Goal: Task Accomplishment & Management: Manage account settings

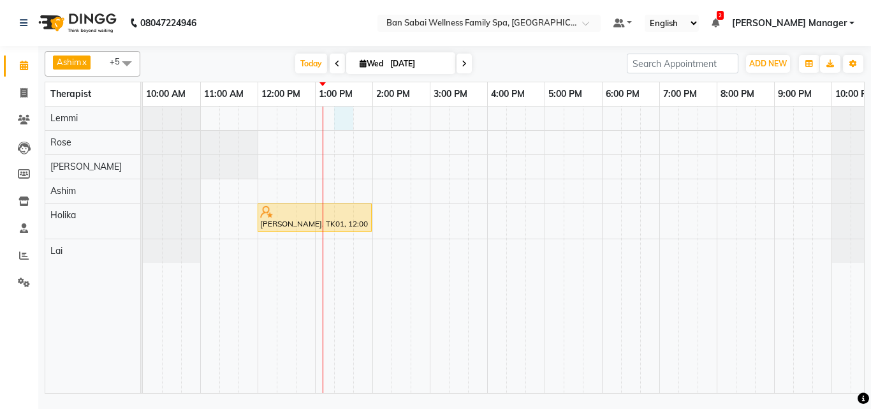
click at [349, 120] on div "[PERSON_NAME], TK01, 12:00 PM-02:00 PM, Swedish Massage (Medium Pressure)-120min" at bounding box center [516, 249] width 746 height 286
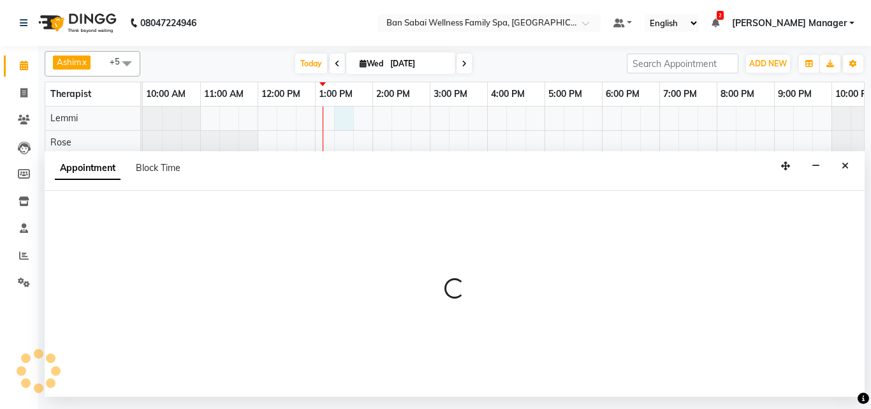
select select "78151"
select select "tentative"
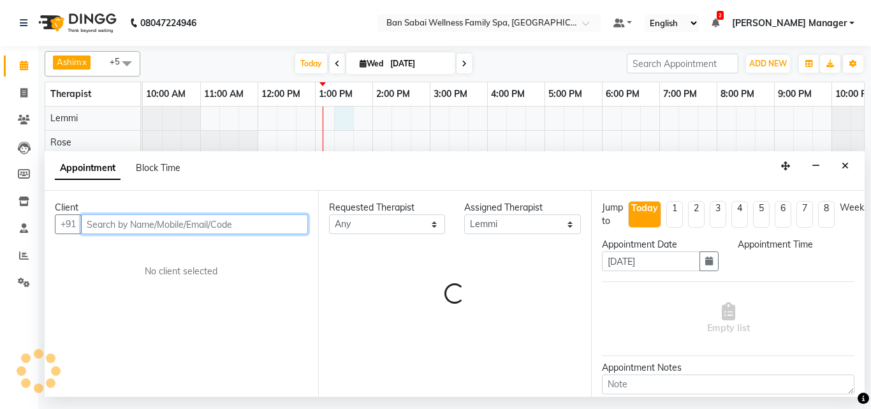
select select "795"
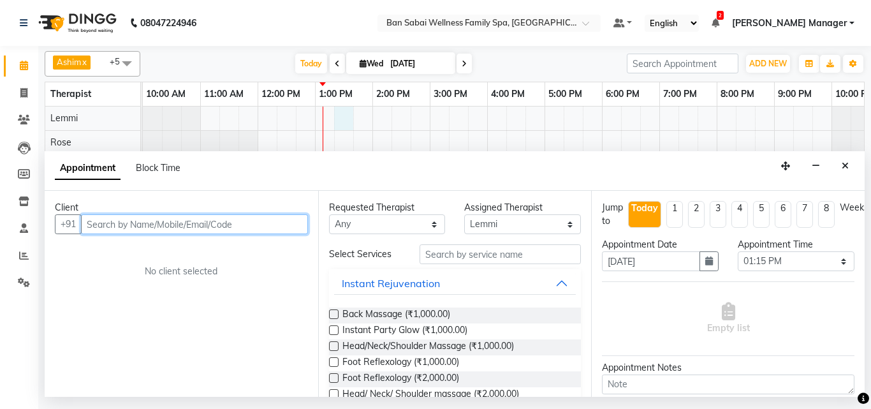
click at [94, 225] on input "text" at bounding box center [194, 224] width 227 height 20
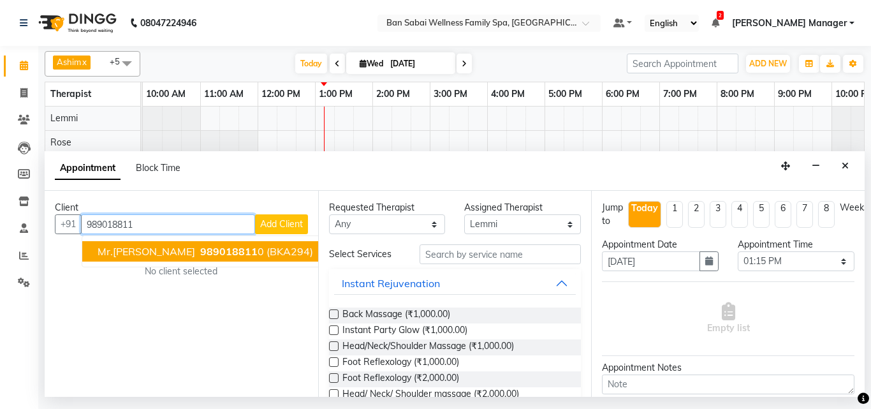
click at [157, 247] on span "Mr.[PERSON_NAME]" at bounding box center [147, 251] width 98 height 13
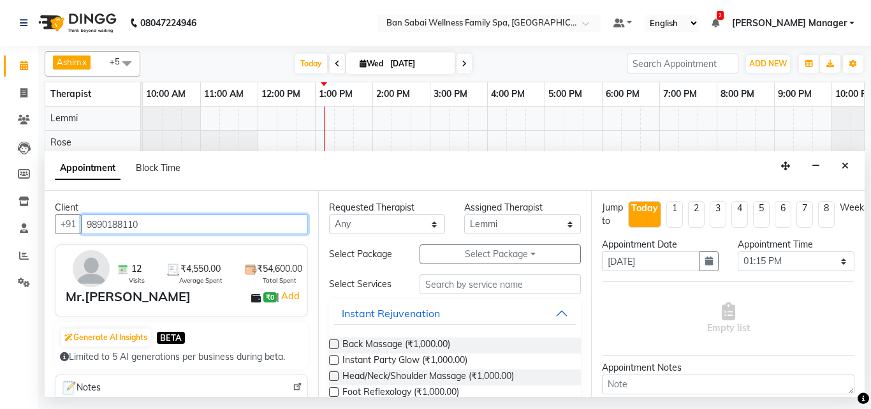
type input "9890188110"
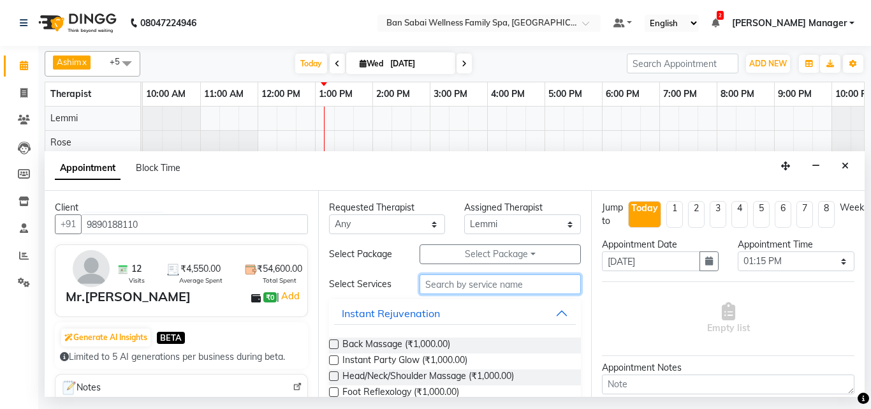
click at [441, 281] on input "text" at bounding box center [500, 284] width 162 height 20
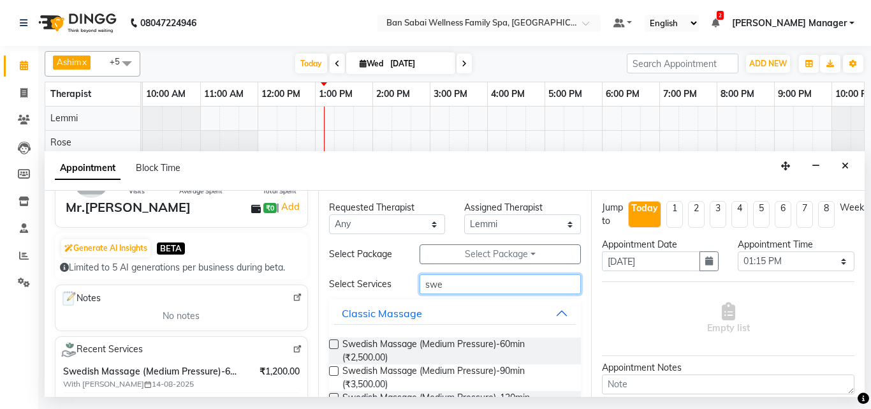
scroll to position [191, 0]
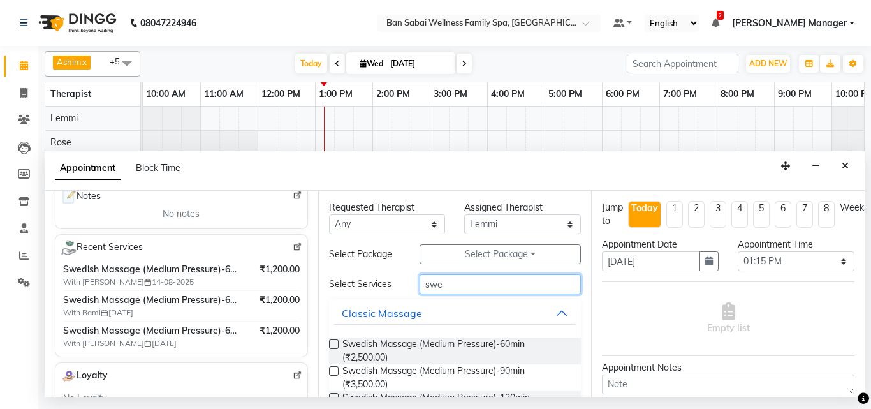
type input "swe"
click at [333, 346] on label at bounding box center [334, 344] width 10 height 10
click at [333, 346] on input "checkbox" at bounding box center [333, 345] width 8 height 8
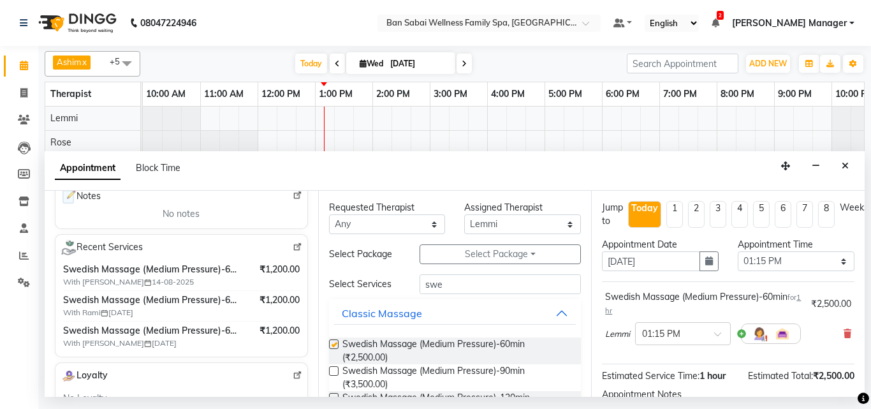
checkbox input "false"
click at [833, 261] on select "Select 11:00 AM 11:05 AM 11:10 AM 11:15 AM 11:20 AM 11:25 AM 11:30 AM 11:35 AM …" at bounding box center [796, 261] width 117 height 20
select select "810"
click at [738, 251] on select "Select 11:00 AM 11:05 AM 11:10 AM 11:15 AM 11:20 AM 11:25 AM 11:30 AM 11:35 AM …" at bounding box center [796, 261] width 117 height 20
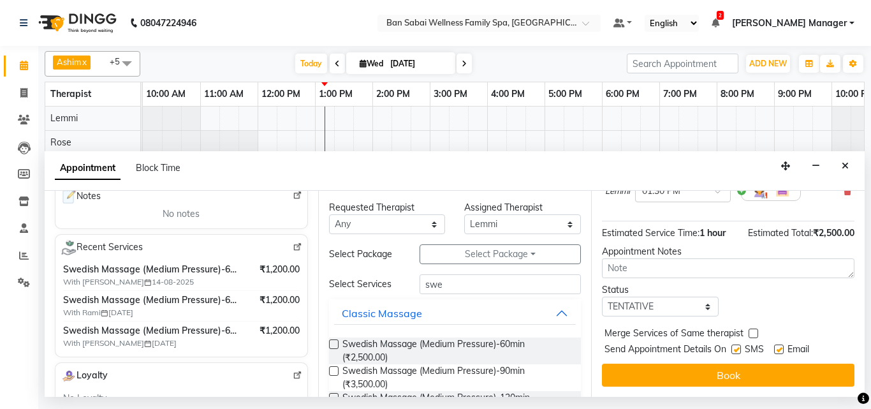
scroll to position [152, 0]
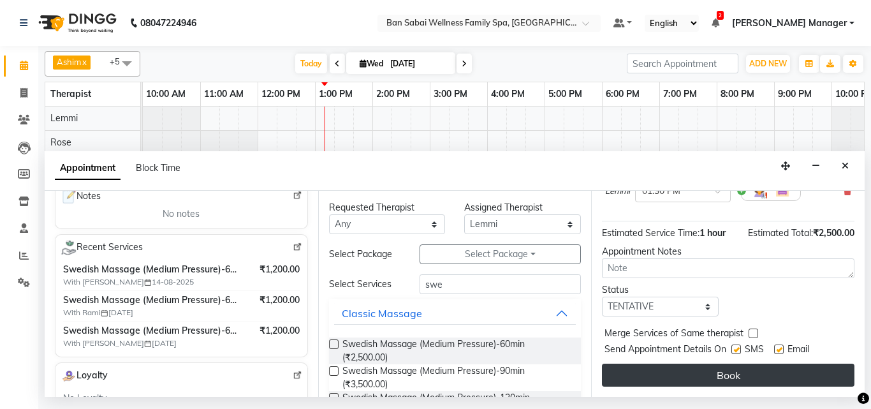
click at [715, 366] on button "Book" at bounding box center [728, 374] width 252 height 23
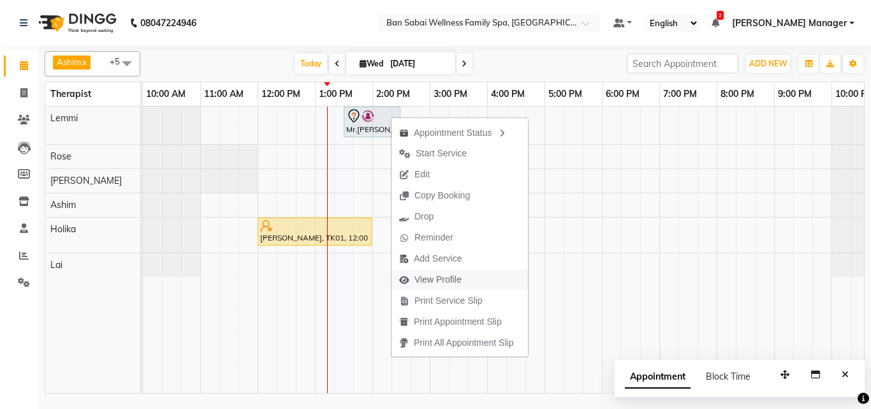
click at [441, 277] on span "View Profile" at bounding box center [437, 279] width 47 height 13
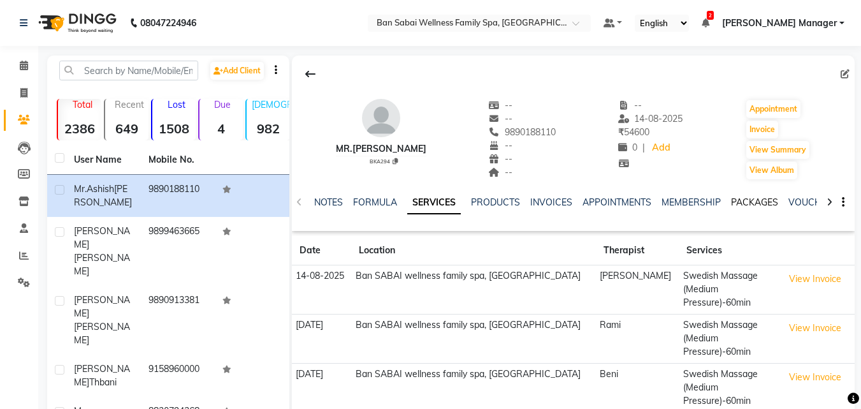
click at [742, 203] on link "PACKAGES" at bounding box center [754, 201] width 47 height 11
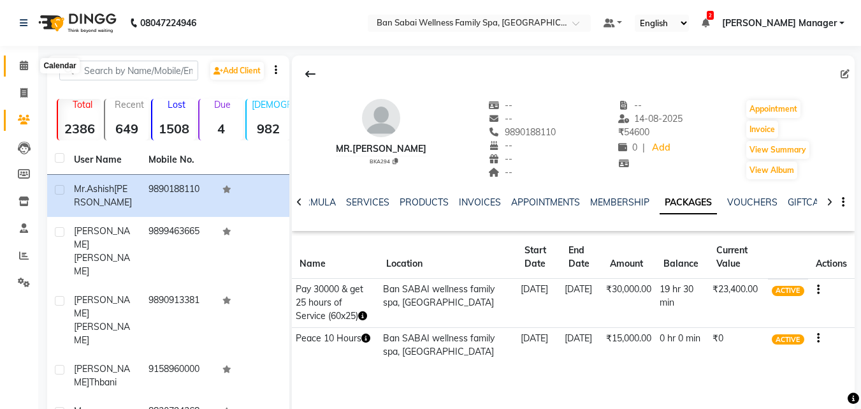
click at [28, 72] on span at bounding box center [24, 66] width 22 height 15
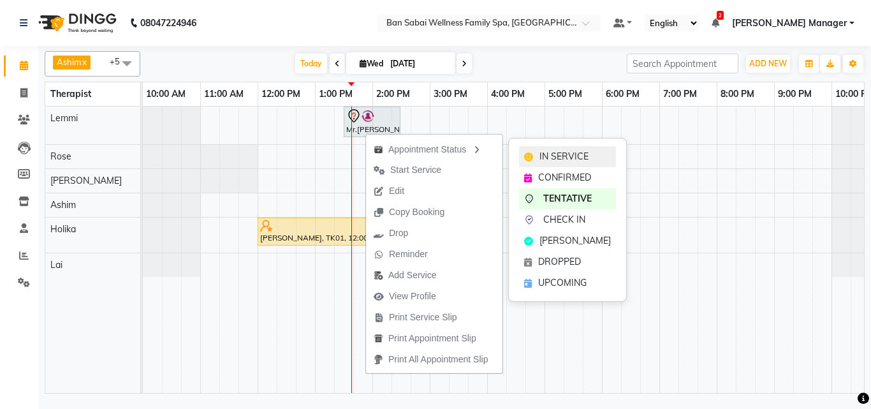
click at [560, 157] on span "IN SERVICE" at bounding box center [563, 156] width 49 height 13
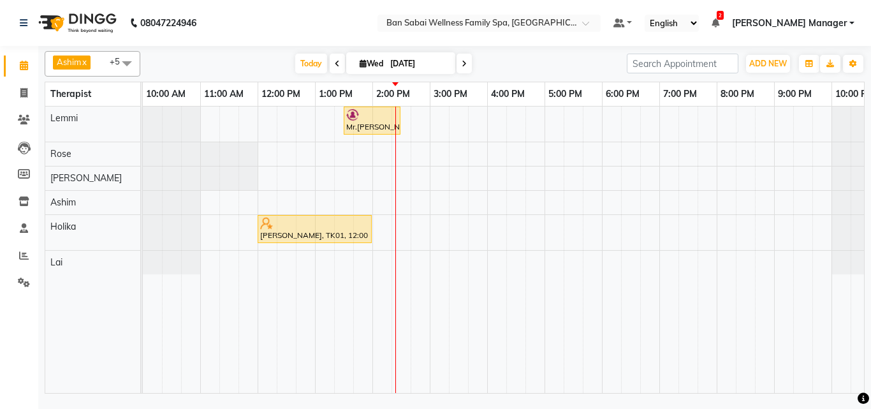
click at [427, 156] on div "Mr.[PERSON_NAME], TK02, 01:30 PM-02:30 PM, Swedish Massage (Medium Pressure)-60…" at bounding box center [516, 249] width 746 height 286
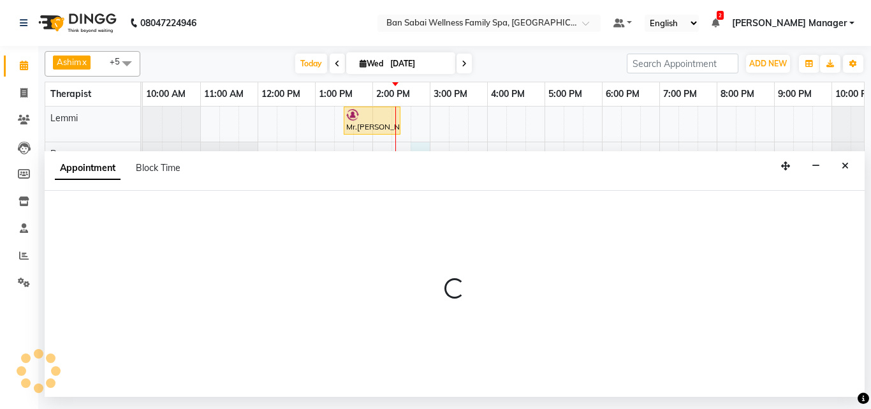
click at [427, 156] on div "Appointment Block Time" at bounding box center [455, 171] width 820 height 40
select select "78158"
select select "885"
select select "tentative"
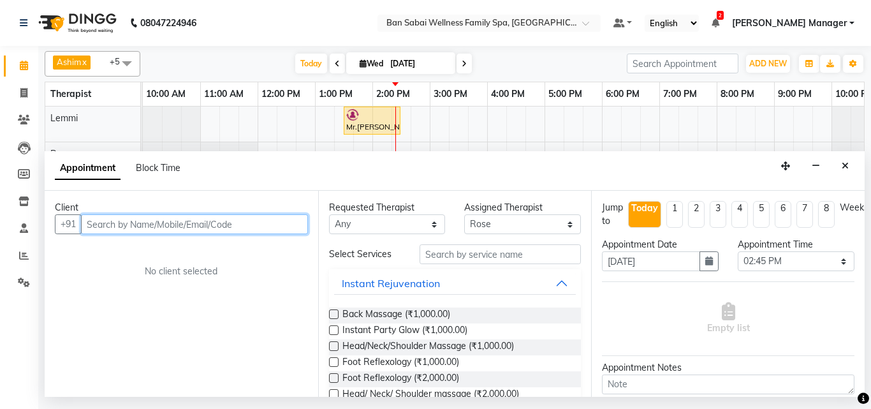
click at [170, 214] on input "text" at bounding box center [194, 224] width 227 height 20
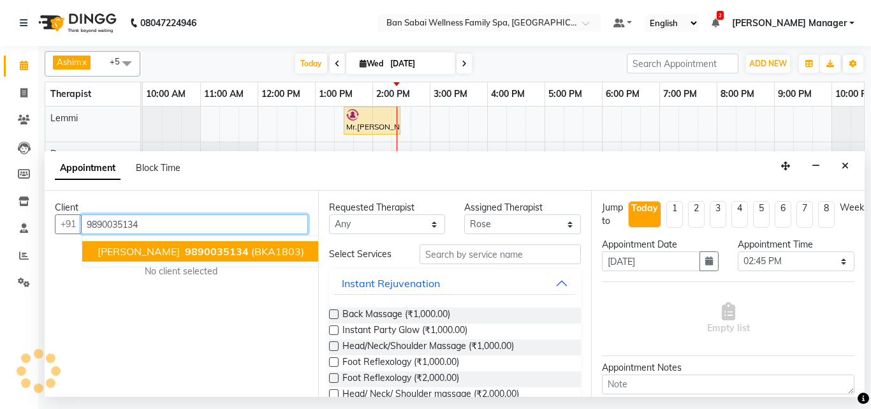
click at [222, 257] on span "9890035134" at bounding box center [217, 251] width 64 height 13
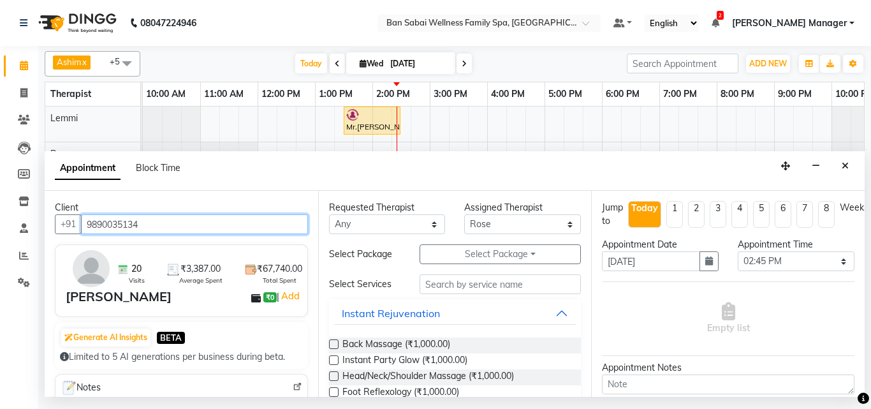
type input "9890035134"
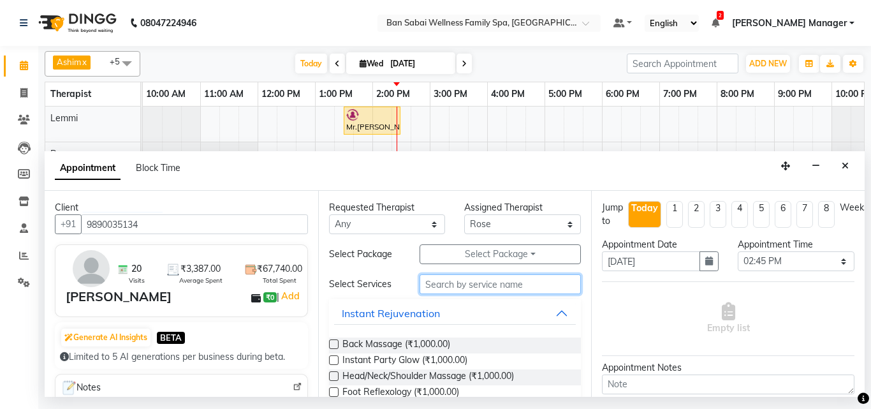
click at [465, 287] on input "text" at bounding box center [500, 284] width 162 height 20
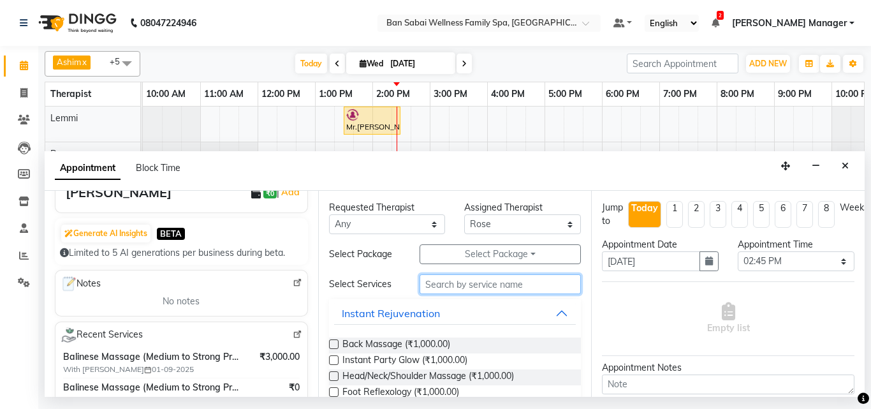
scroll to position [64, 0]
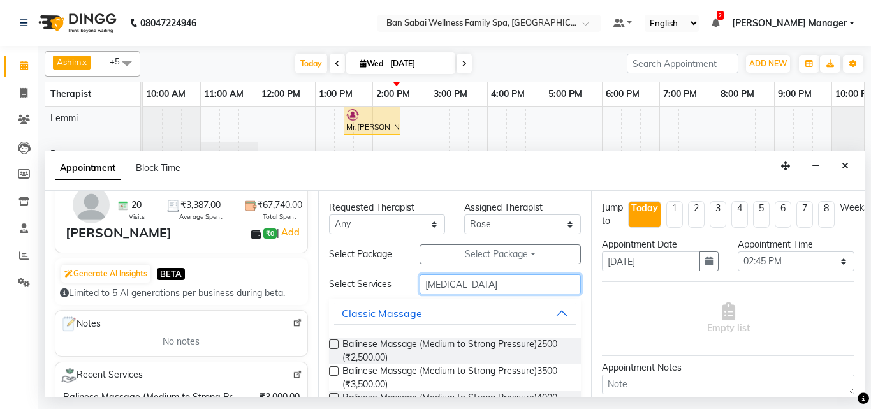
type input "[MEDICAL_DATA]"
click at [332, 370] on label at bounding box center [334, 371] width 10 height 10
click at [332, 370] on input "checkbox" at bounding box center [333, 372] width 8 height 8
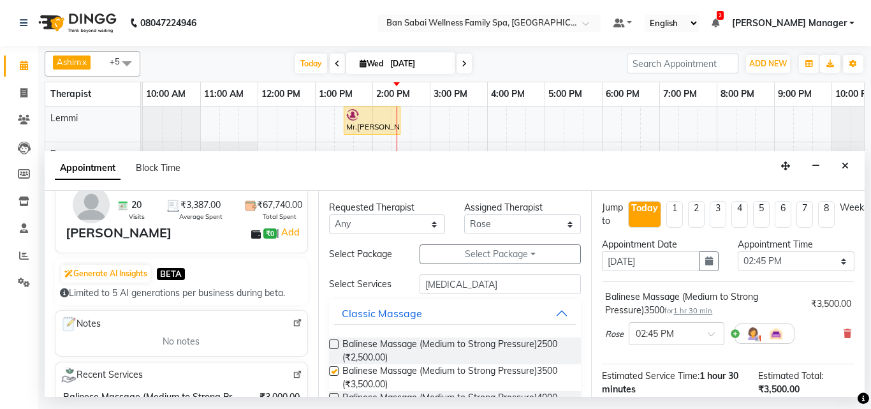
checkbox input "false"
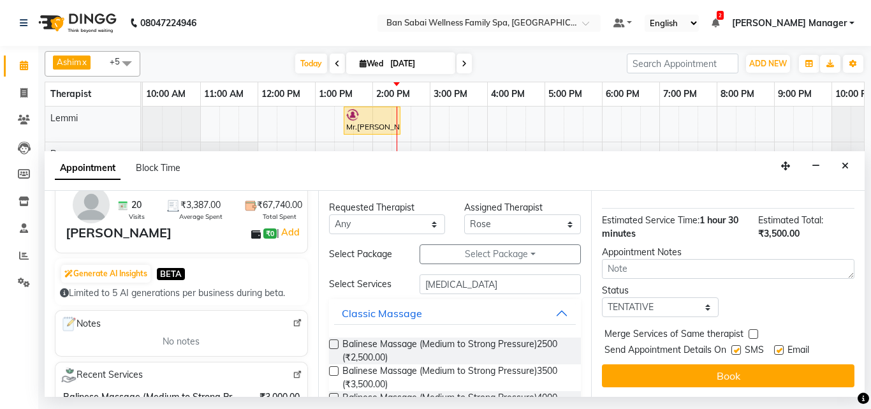
scroll to position [166, 0]
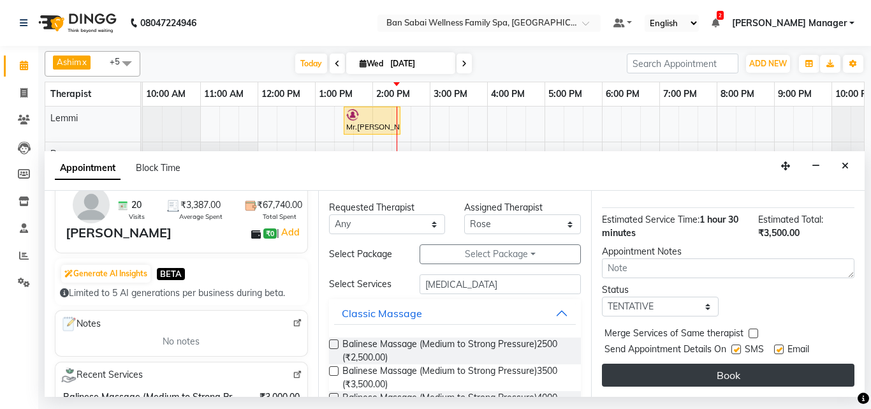
click at [715, 363] on button "Book" at bounding box center [728, 374] width 252 height 23
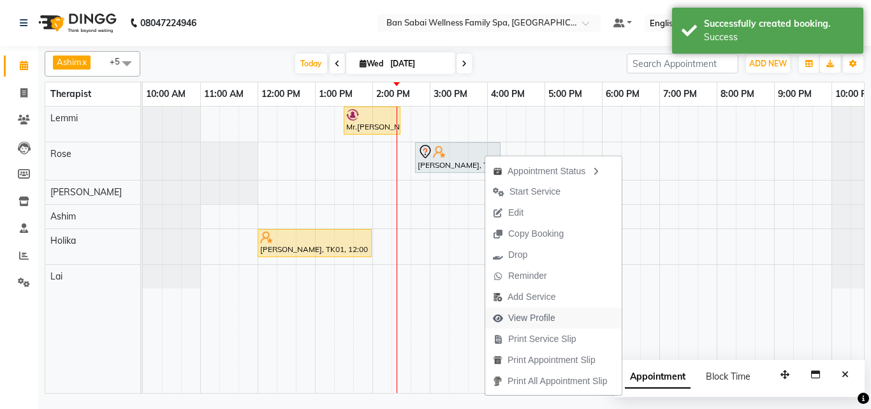
click at [553, 317] on span "View Profile" at bounding box center [531, 317] width 47 height 13
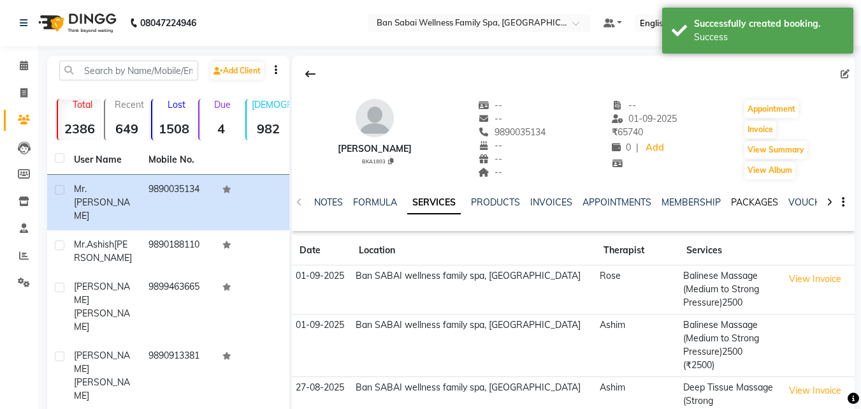
click at [748, 203] on link "PACKAGES" at bounding box center [754, 201] width 47 height 11
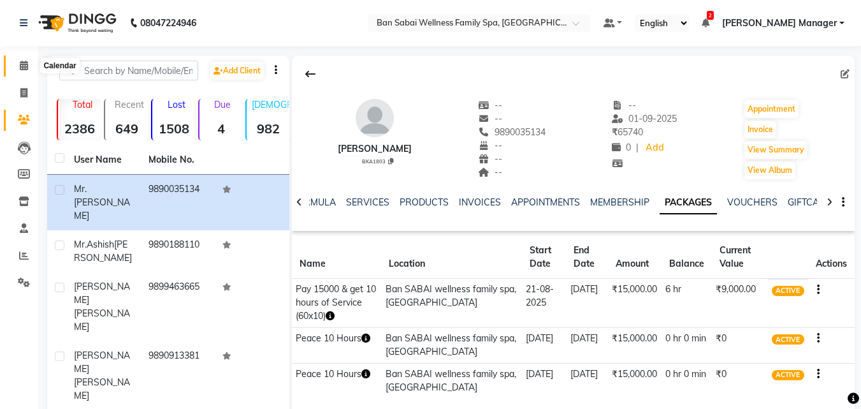
click at [21, 68] on icon at bounding box center [24, 66] width 8 height 10
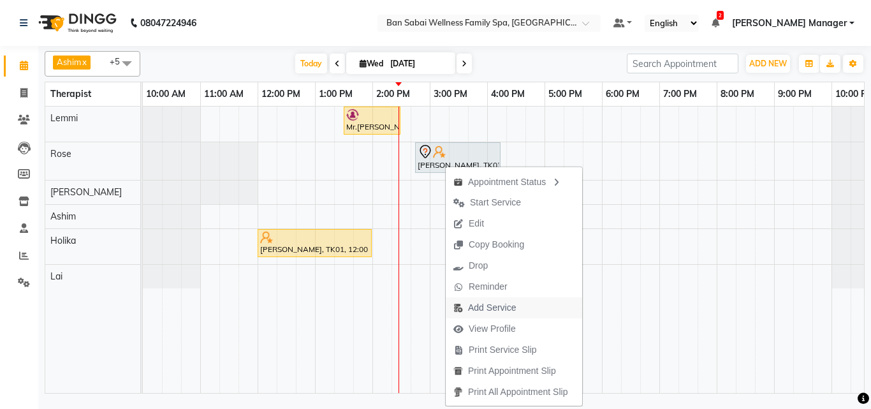
click at [503, 304] on span "Add Service" at bounding box center [492, 307] width 48 height 13
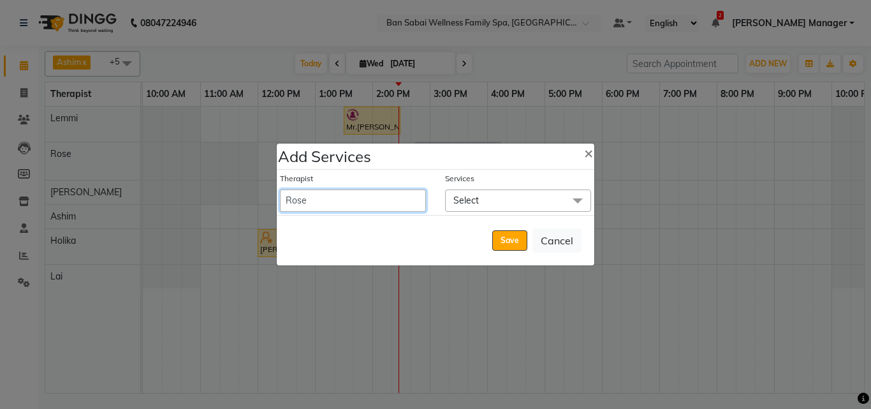
click at [398, 195] on select "Admin [PERSON_NAME] [PERSON_NAME] [PERSON_NAME], [PERSON_NAME] Easther, [PERSON…" at bounding box center [353, 200] width 146 height 22
select select "90338"
click at [280, 189] on select "Admin [PERSON_NAME] [PERSON_NAME] [PERSON_NAME], [PERSON_NAME] Easther, [PERSON…" at bounding box center [353, 200] width 146 height 22
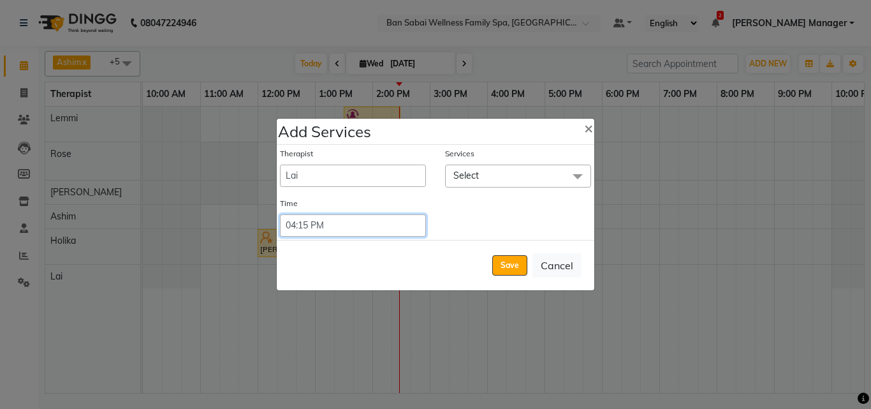
click at [342, 222] on select "Select 09:00 AM 09:05 AM 09:10 AM 09:15 AM 09:20 AM 09:25 AM 09:30 AM 09:35 AM …" at bounding box center [353, 225] width 146 height 22
select select "870"
click at [280, 214] on select "Select 09:00 AM 09:05 AM 09:10 AM 09:15 AM 09:20 AM 09:25 AM 09:30 AM 09:35 AM …" at bounding box center [353, 225] width 146 height 22
click at [571, 171] on span at bounding box center [578, 176] width 26 height 24
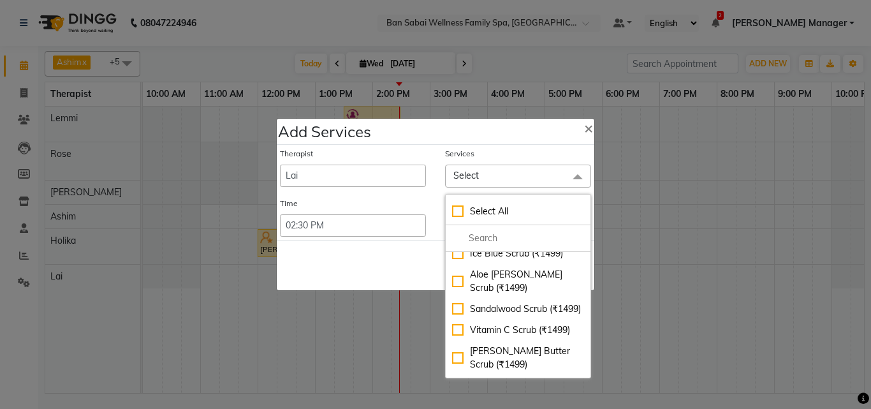
scroll to position [574, 0]
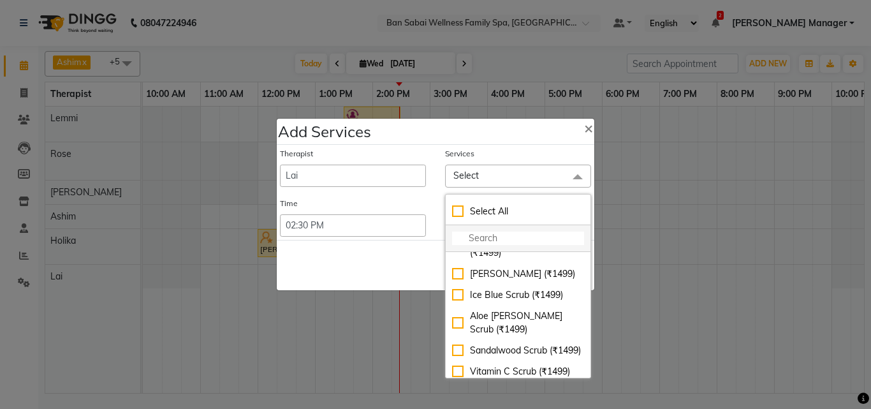
click at [502, 237] on input "multiselect-search" at bounding box center [518, 237] width 132 height 13
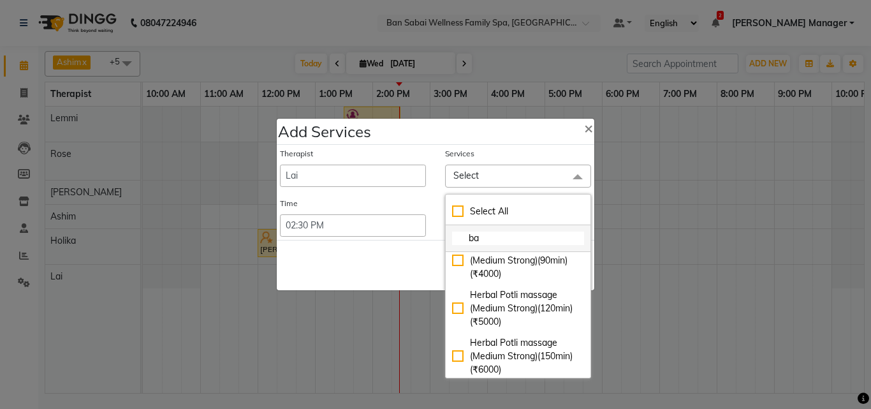
type input "[MEDICAL_DATA]"
checkbox input "true"
type input "bala"
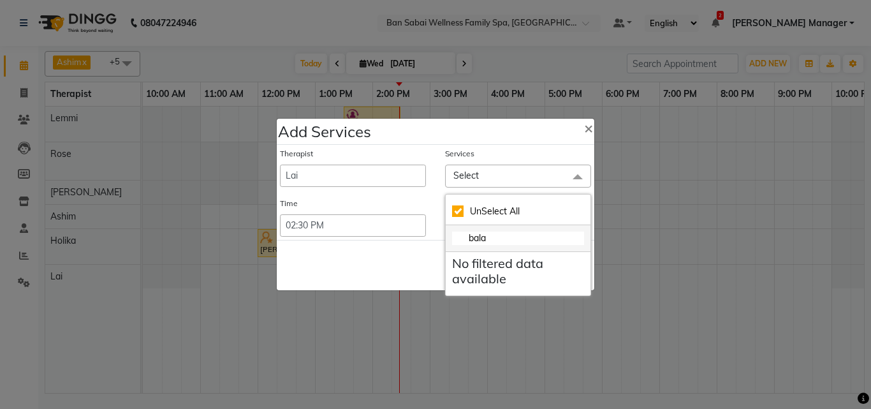
scroll to position [0, 0]
checkbox input "false"
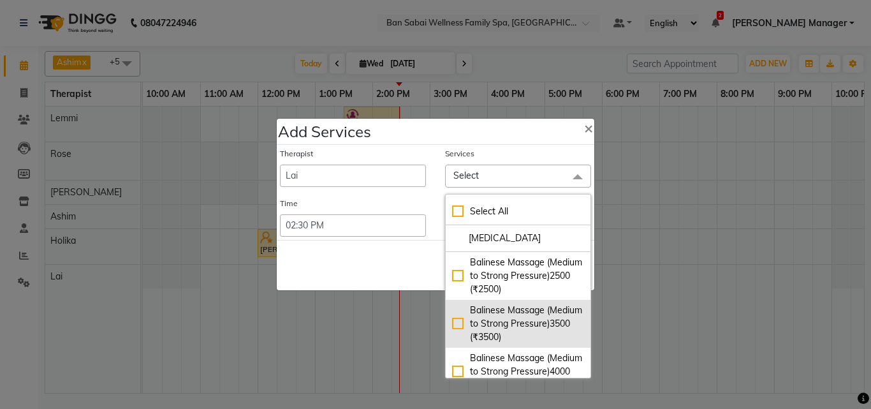
type input "[MEDICAL_DATA]"
click at [452, 326] on div "Balinese Massage (Medium to Strong Pressure)3500 (₹3500)" at bounding box center [518, 323] width 132 height 40
checkbox input "true"
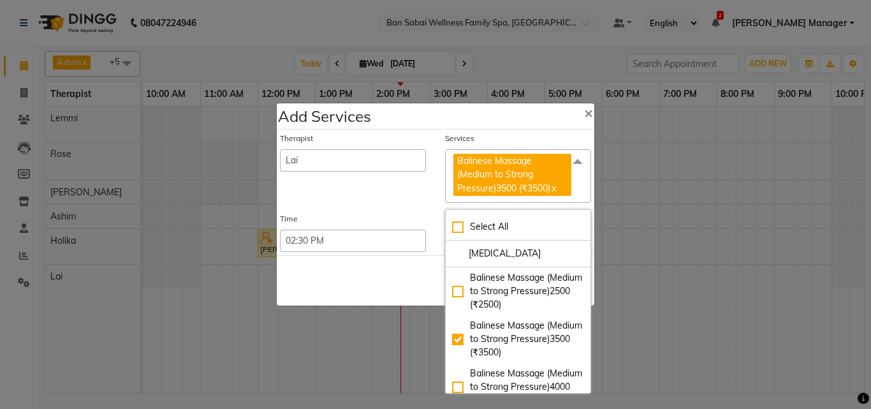
click at [369, 267] on div "Save Cancel" at bounding box center [435, 280] width 317 height 50
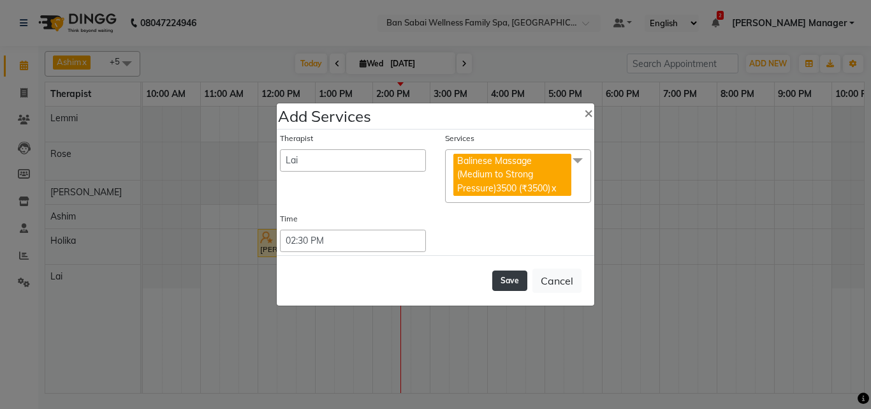
click at [511, 279] on button "Save" at bounding box center [509, 280] width 35 height 20
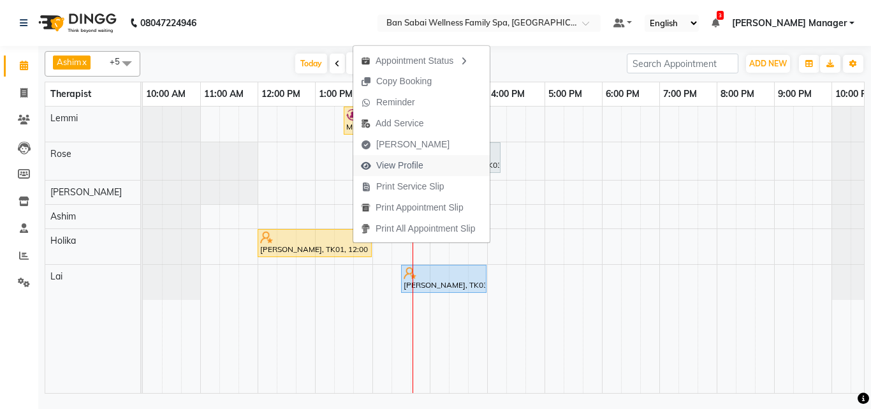
click at [390, 171] on span "View Profile" at bounding box center [399, 165] width 47 height 13
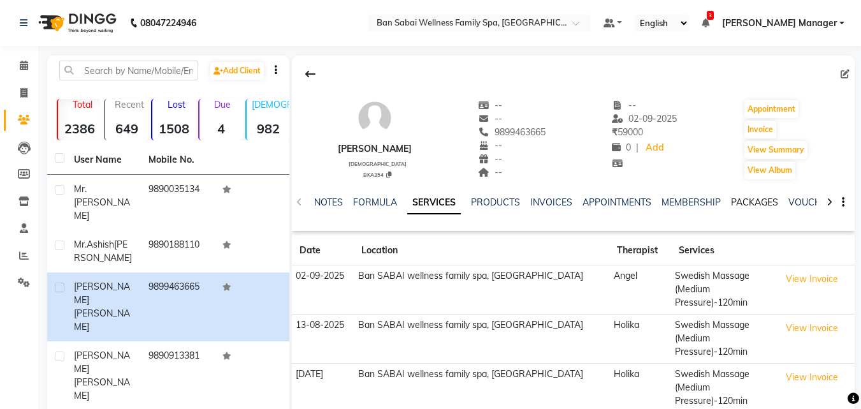
click at [748, 201] on link "PACKAGES" at bounding box center [754, 201] width 47 height 11
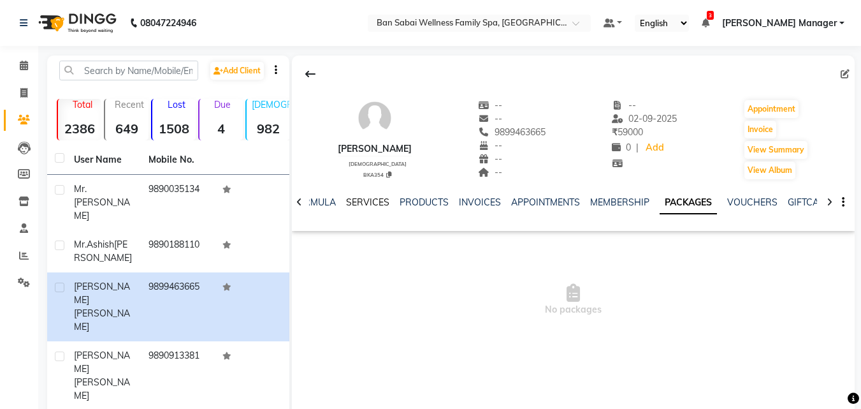
click at [369, 202] on link "SERVICES" at bounding box center [367, 201] width 43 height 11
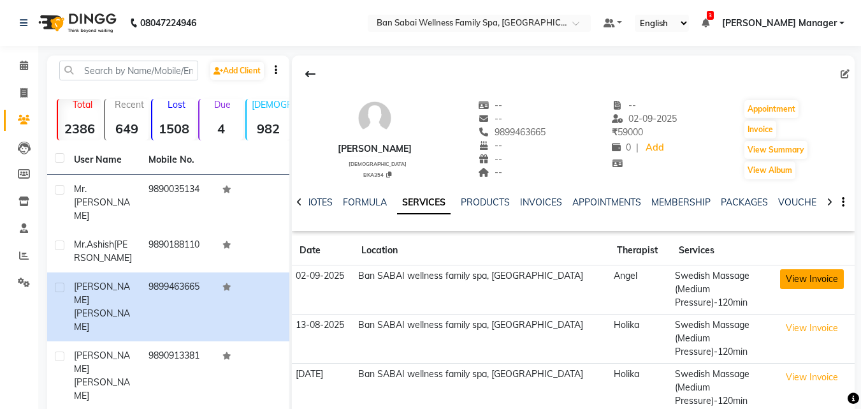
click at [827, 279] on button "View Invoice" at bounding box center [812, 279] width 64 height 20
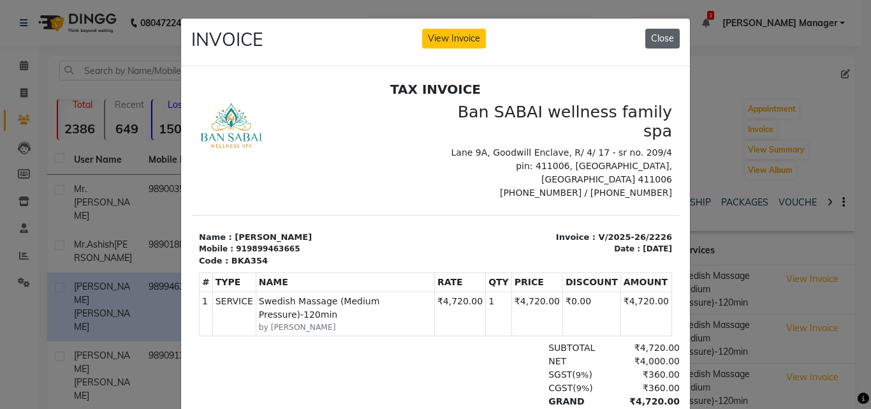
click at [659, 35] on button "Close" at bounding box center [662, 39] width 34 height 20
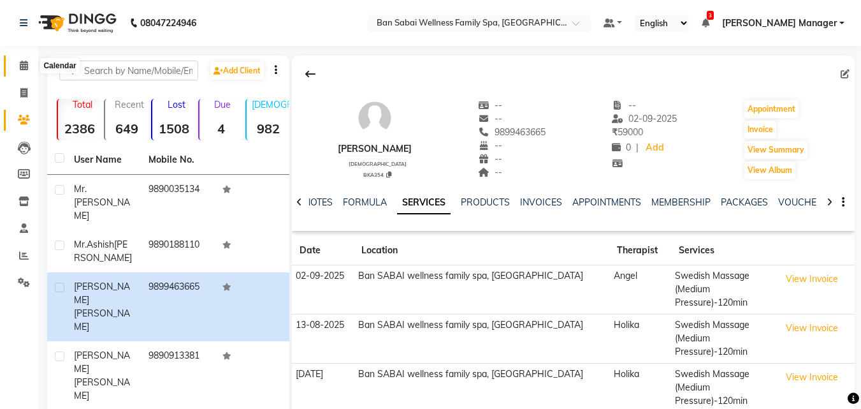
click at [23, 61] on icon at bounding box center [24, 66] width 8 height 10
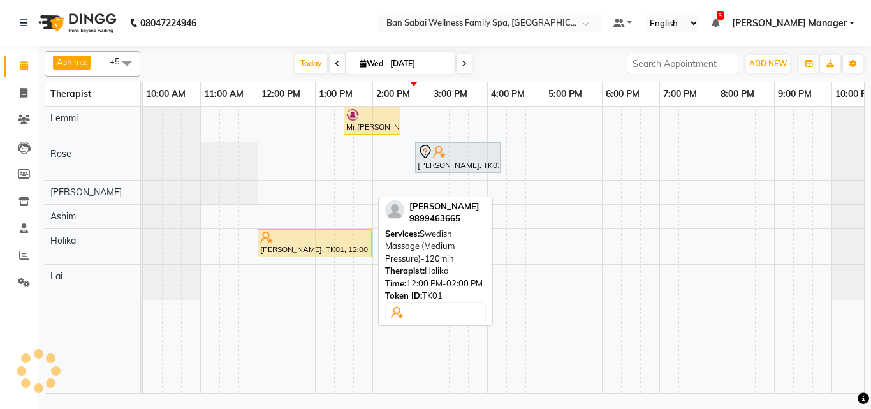
click at [303, 242] on div at bounding box center [314, 237] width 109 height 13
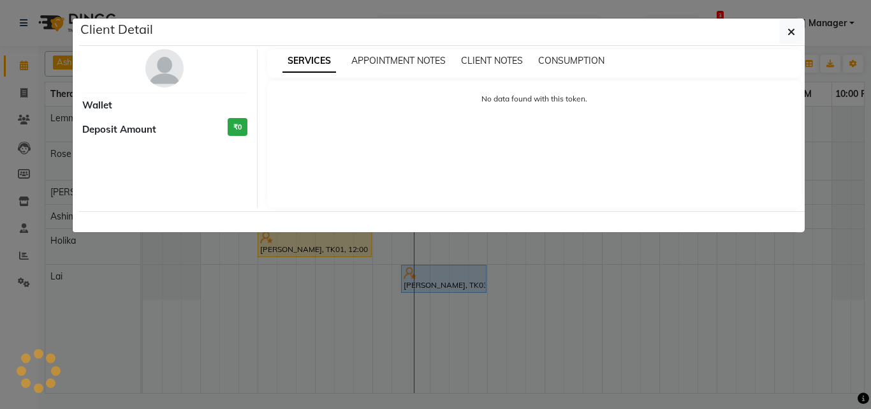
select select "1"
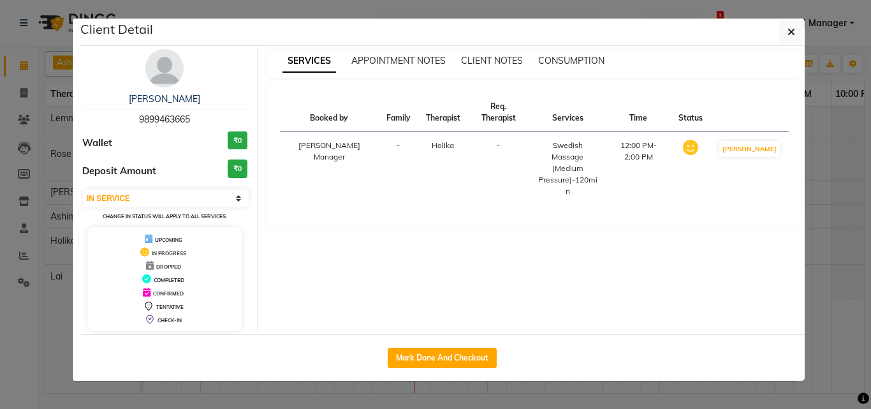
click at [427, 345] on div "Mark Done And Checkout" at bounding box center [442, 357] width 726 height 47
click at [428, 355] on button "Mark Done And Checkout" at bounding box center [442, 357] width 109 height 20
select select "service"
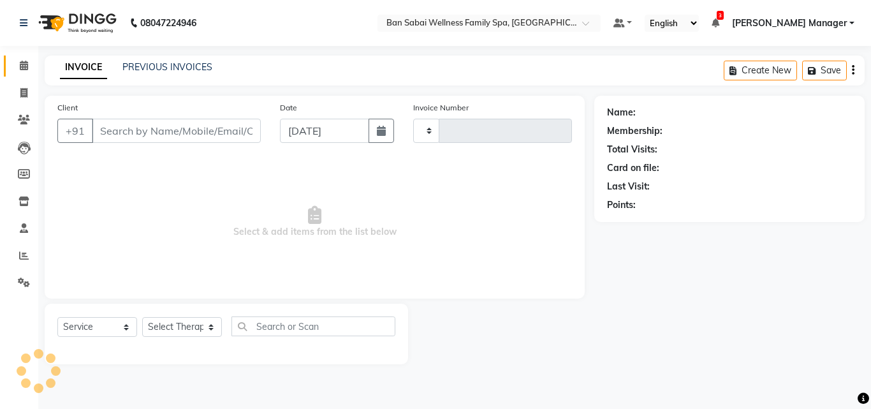
type input "2236"
select select "8225"
type input "9899463665"
select select "79370"
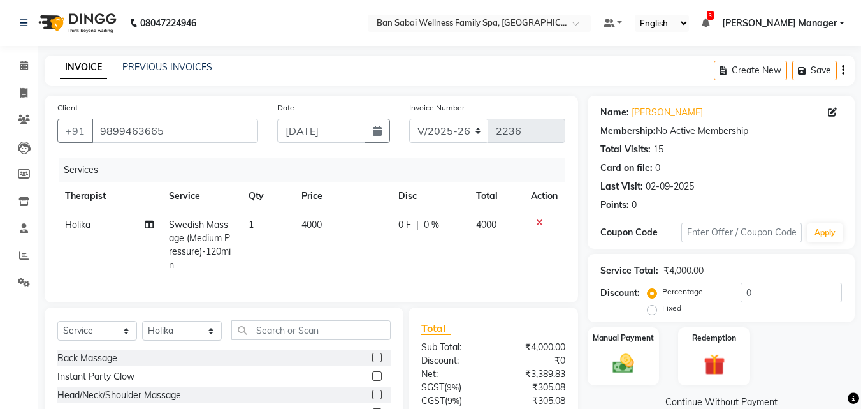
click at [307, 229] on span "4000" at bounding box center [312, 224] width 20 height 11
select select "79370"
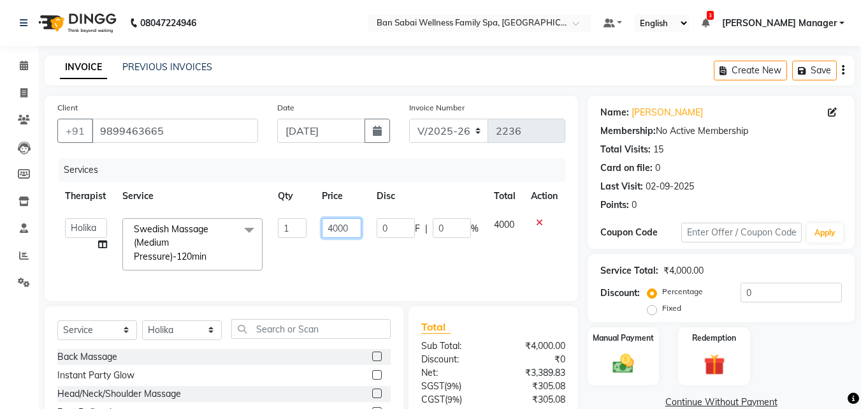
click at [357, 225] on input "4000" at bounding box center [342, 228] width 40 height 20
type input "4720"
click at [499, 254] on td "4000" at bounding box center [505, 244] width 38 height 68
select select "79370"
click at [555, 273] on td at bounding box center [544, 244] width 42 height 68
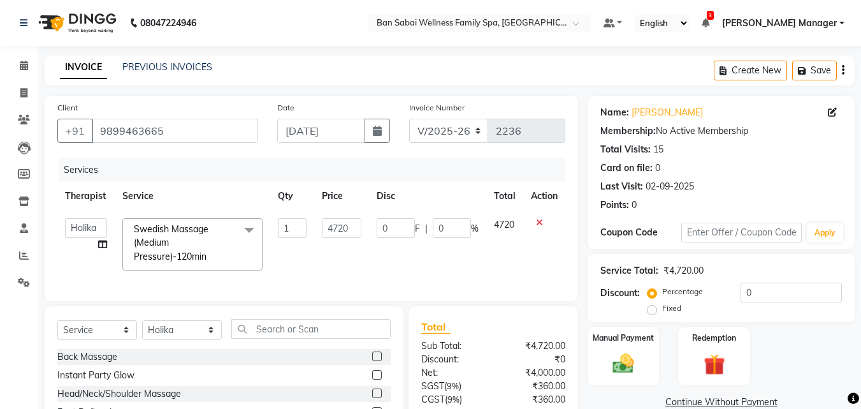
click at [539, 259] on td at bounding box center [544, 244] width 42 height 68
click at [524, 261] on td at bounding box center [544, 244] width 42 height 68
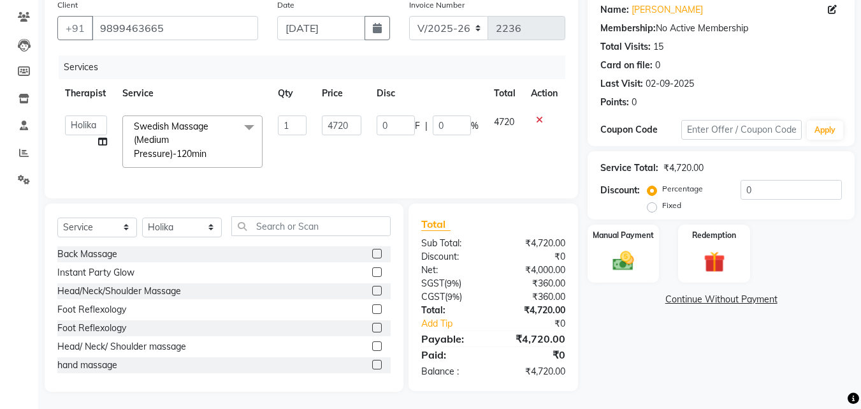
scroll to position [114, 0]
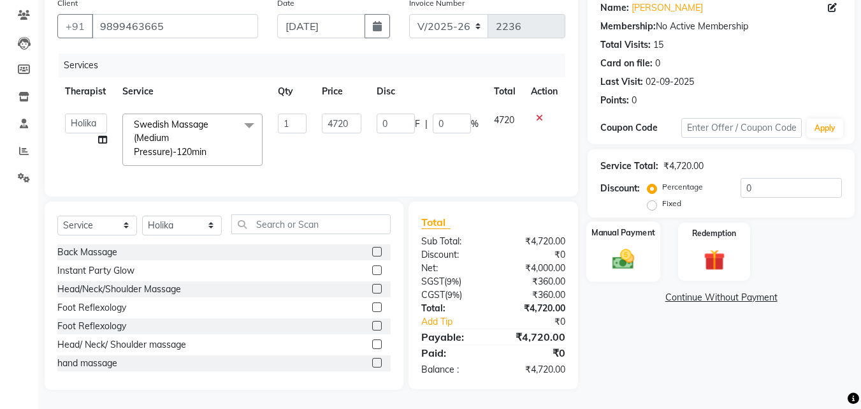
click at [645, 266] on div "Manual Payment" at bounding box center [624, 251] width 75 height 61
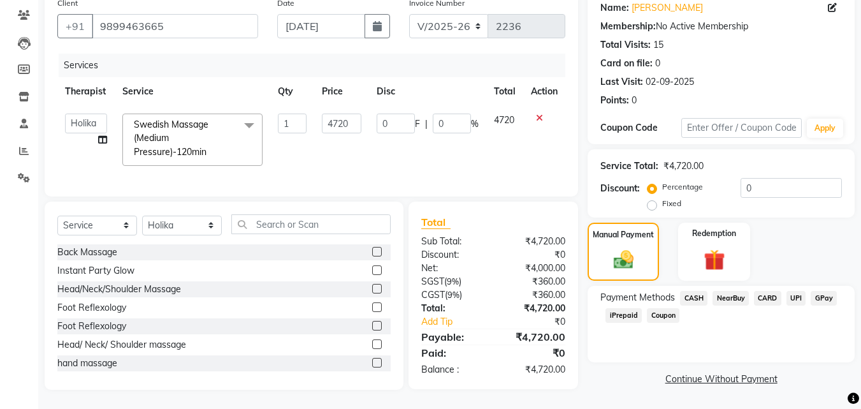
click at [771, 291] on span "CARD" at bounding box center [767, 298] width 27 height 15
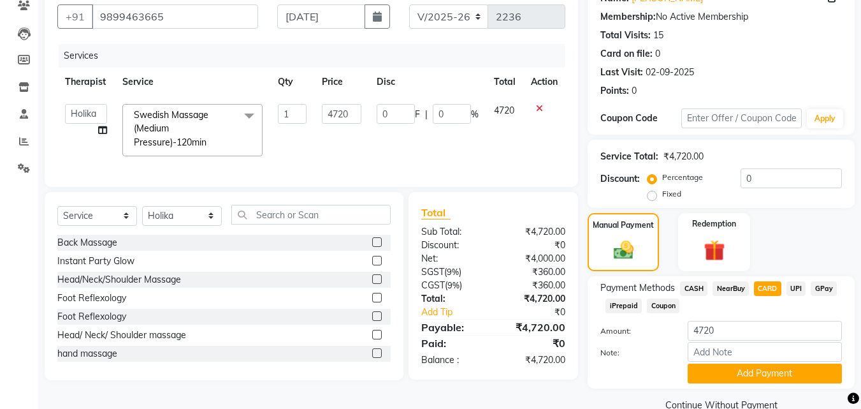
scroll to position [139, 0]
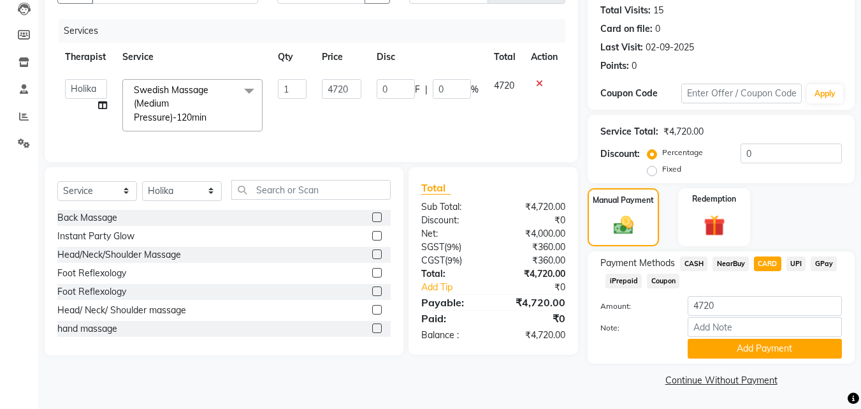
click at [768, 353] on button "Add Payment" at bounding box center [765, 349] width 154 height 20
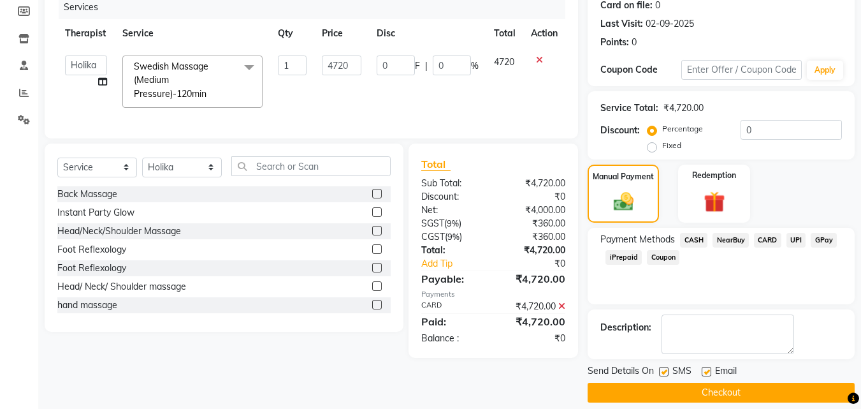
scroll to position [175, 0]
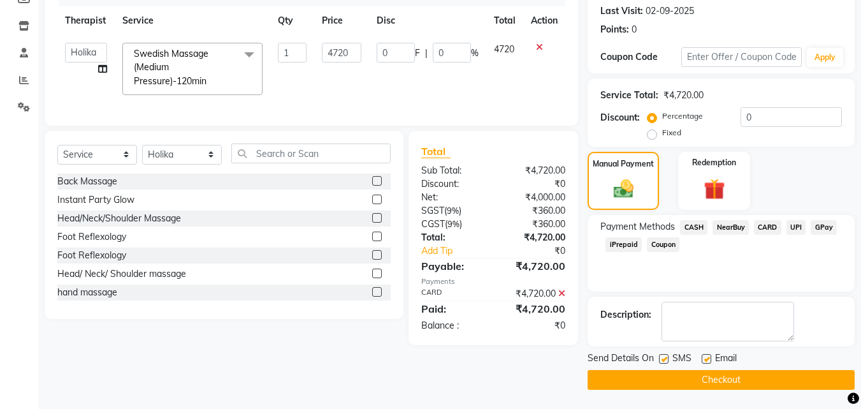
click at [734, 375] on button "Checkout" at bounding box center [721, 380] width 267 height 20
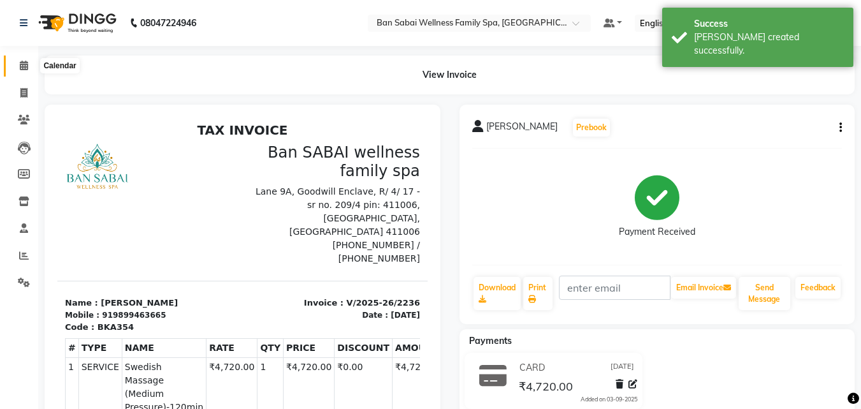
click at [20, 65] on icon at bounding box center [24, 66] width 8 height 10
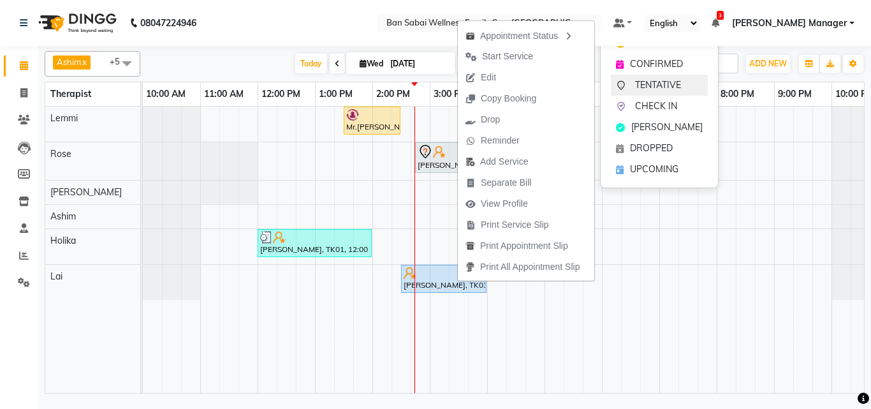
click at [665, 84] on span "TENTATIVE" at bounding box center [658, 84] width 46 height 13
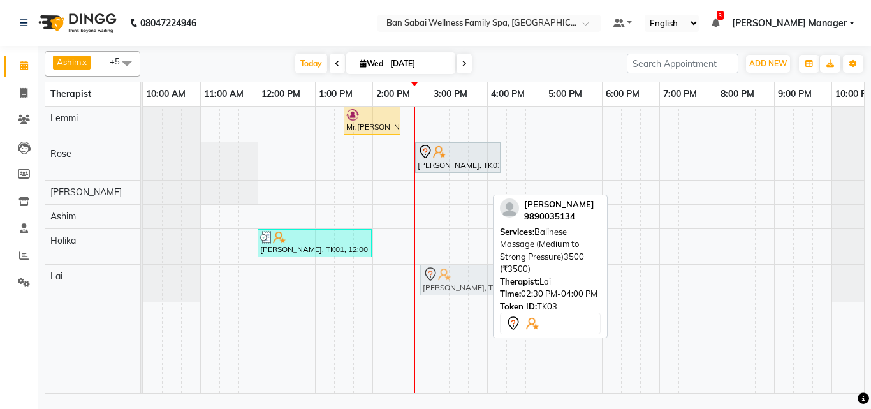
drag, startPoint x: 419, startPoint y: 288, endPoint x: 442, endPoint y: 286, distance: 23.0
click at [143, 286] on div "[PERSON_NAME], TK03, 02:30 PM-04:00 PM, Balinese Massage (Medium to Strong Pres…" at bounding box center [143, 284] width 0 height 38
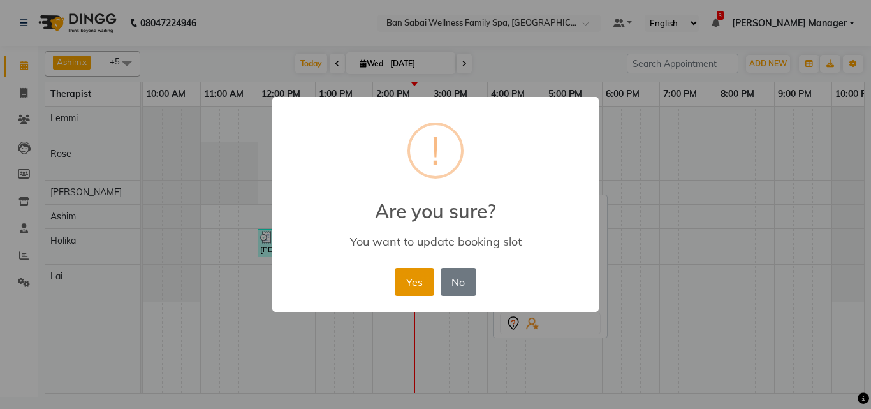
click at [418, 281] on button "Yes" at bounding box center [414, 282] width 39 height 28
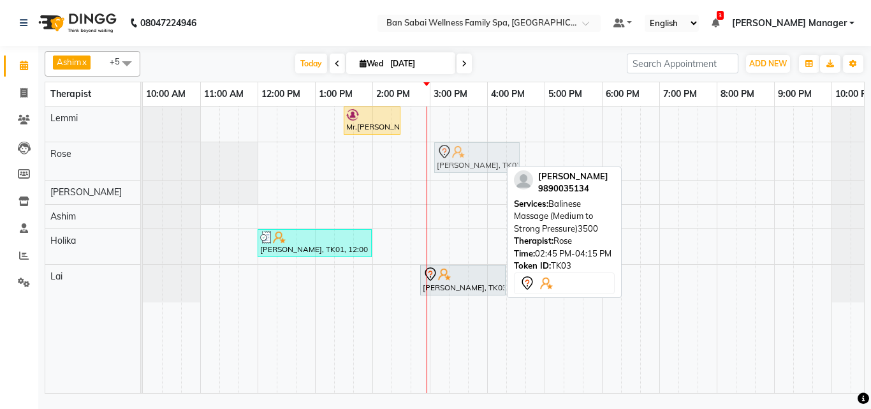
drag, startPoint x: 437, startPoint y: 161, endPoint x: 458, endPoint y: 159, distance: 21.8
click at [143, 159] on div "[PERSON_NAME], TK03, 02:45 PM-04:15 PM, Balinese Massage (Medium to Strong Pres…" at bounding box center [143, 161] width 0 height 38
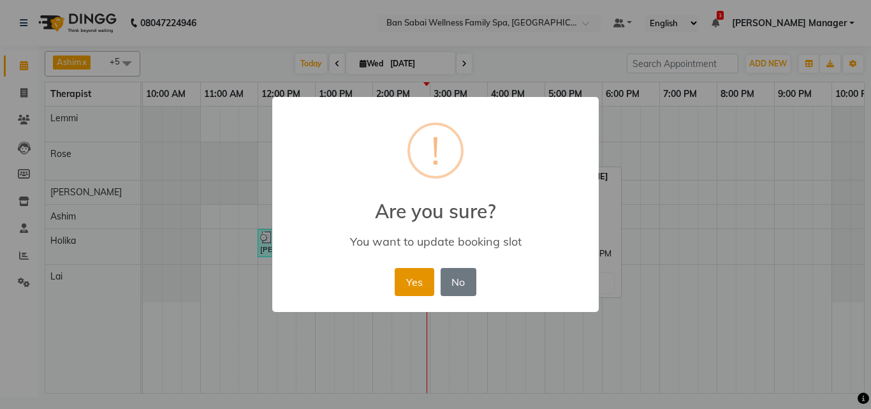
click at [409, 279] on button "Yes" at bounding box center [414, 282] width 39 height 28
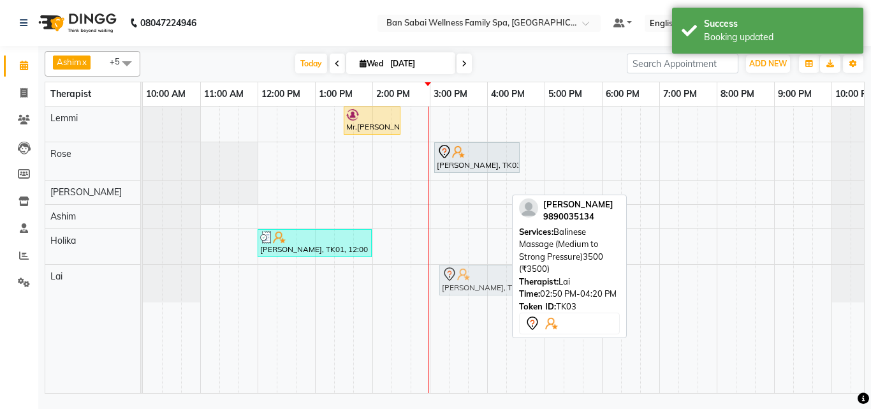
drag, startPoint x: 441, startPoint y: 282, endPoint x: 449, endPoint y: 279, distance: 8.3
click at [143, 279] on div "[PERSON_NAME], TK03, 02:50 PM-04:20 PM, Balinese Massage (Medium to Strong Pres…" at bounding box center [143, 284] width 0 height 38
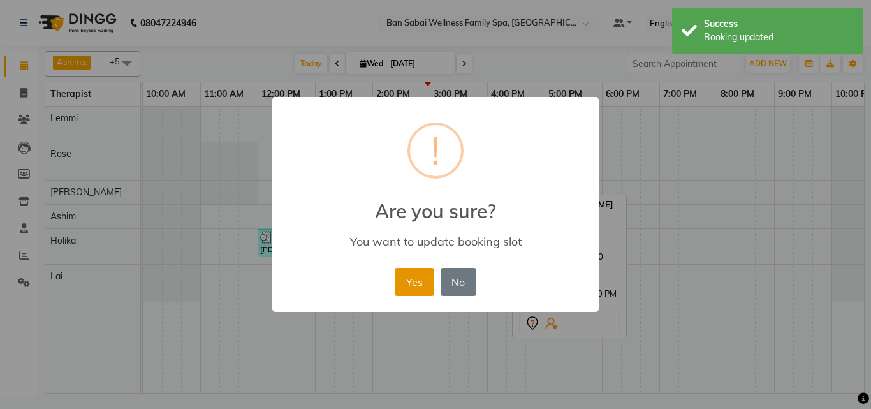
click at [420, 283] on button "Yes" at bounding box center [414, 282] width 39 height 28
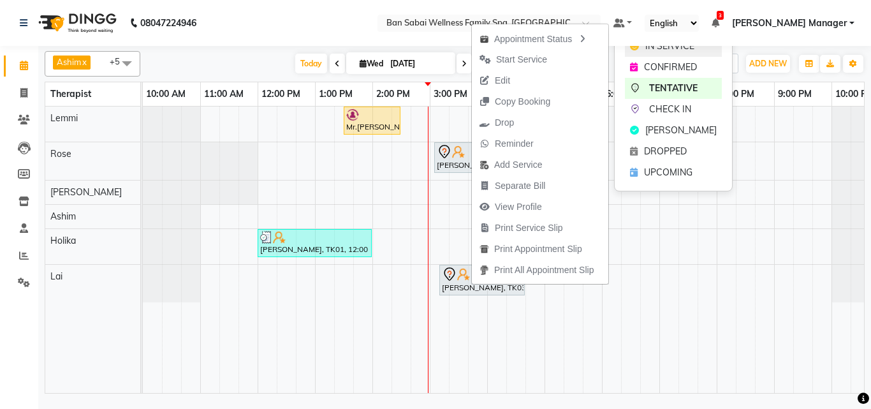
click at [659, 47] on span "IN SERVICE" at bounding box center [669, 46] width 49 height 13
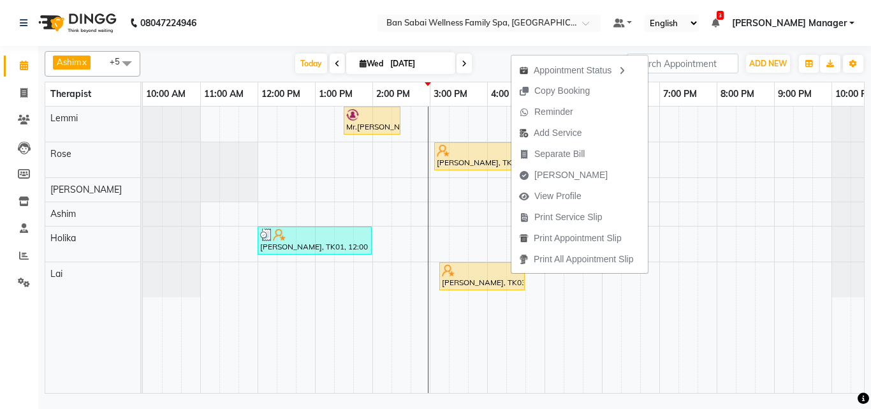
click at [397, 18] on nav "08047224946 Select Location × Ban Sabai Wellness Family Spa, Kalyani Nagar Defa…" at bounding box center [435, 23] width 871 height 46
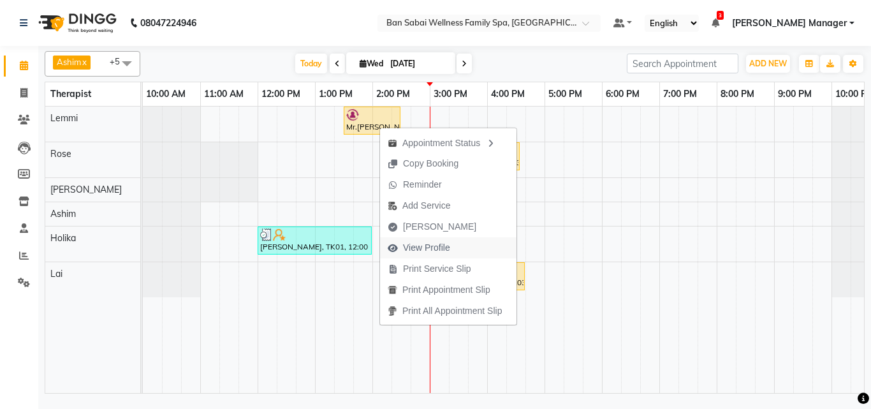
click at [425, 250] on span "View Profile" at bounding box center [426, 247] width 47 height 13
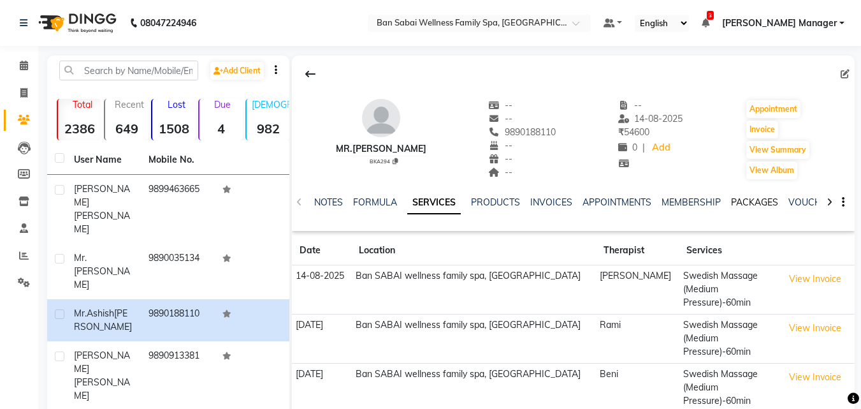
click at [744, 202] on link "PACKAGES" at bounding box center [754, 201] width 47 height 11
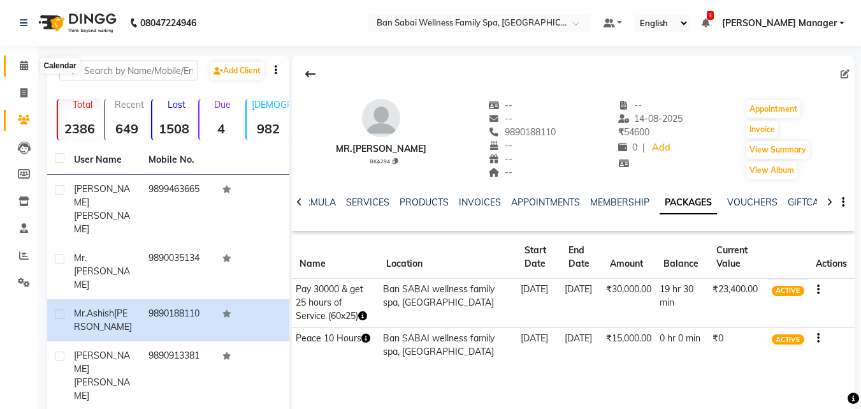
click at [24, 64] on icon at bounding box center [24, 66] width 8 height 10
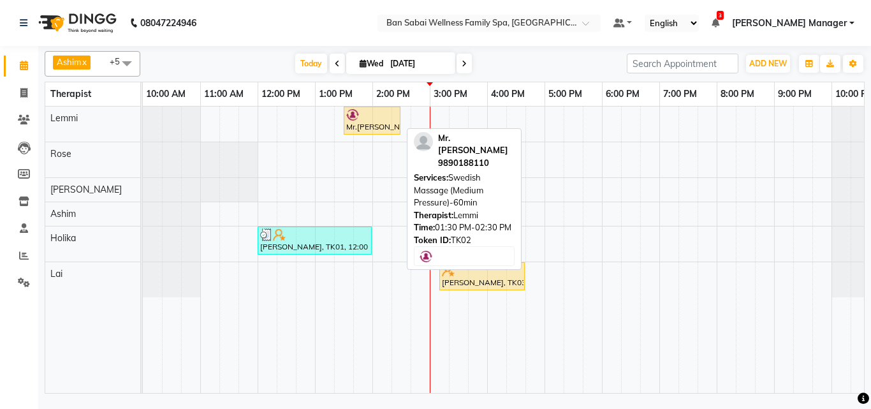
click at [372, 118] on div at bounding box center [372, 114] width 52 height 13
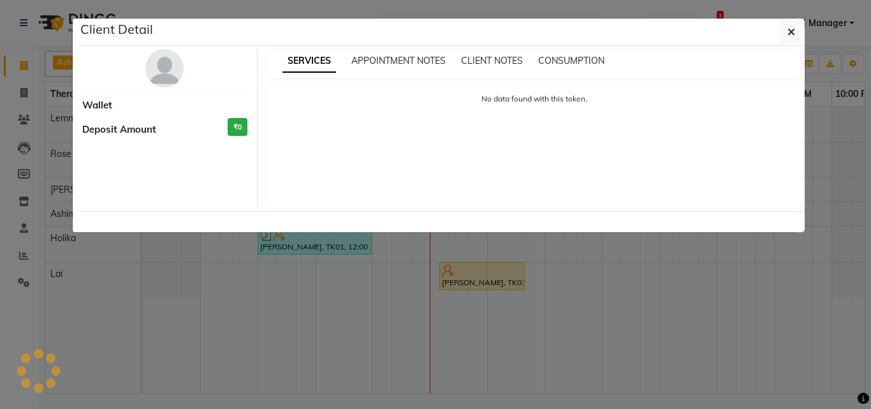
select select "1"
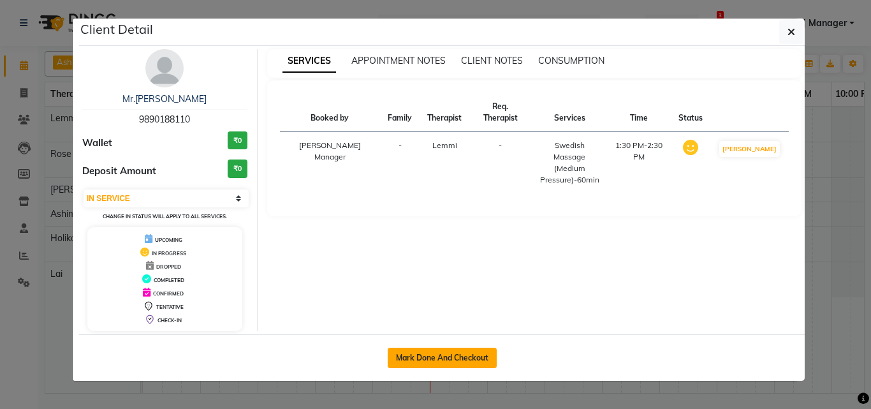
click at [455, 357] on button "Mark Done And Checkout" at bounding box center [442, 357] width 109 height 20
select select "service"
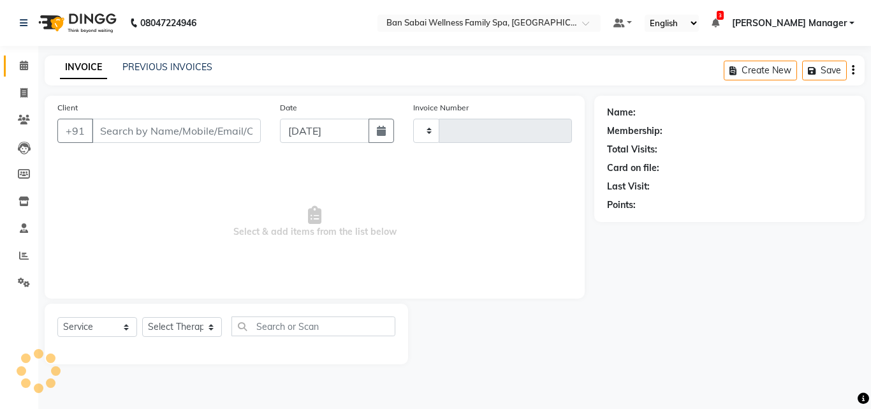
type input "2237"
select select "8225"
type input "9890188110"
select select "78151"
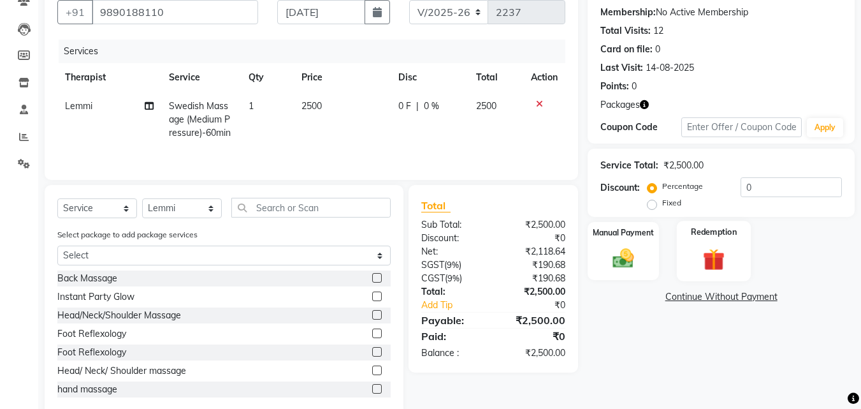
scroll to position [128, 0]
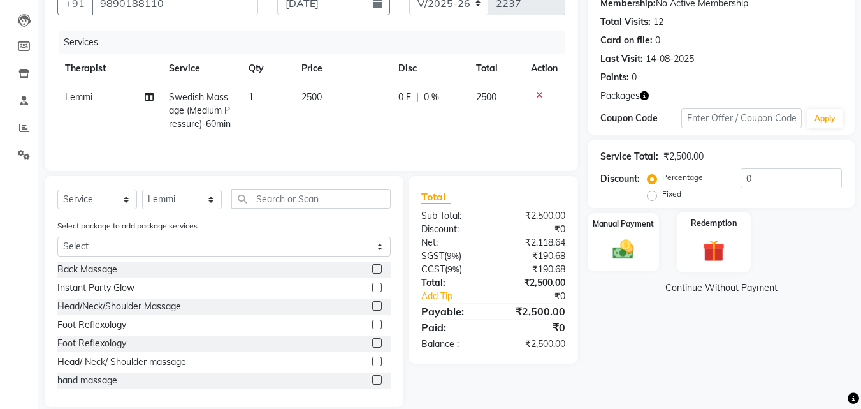
click at [733, 263] on div "Redemption" at bounding box center [714, 242] width 75 height 61
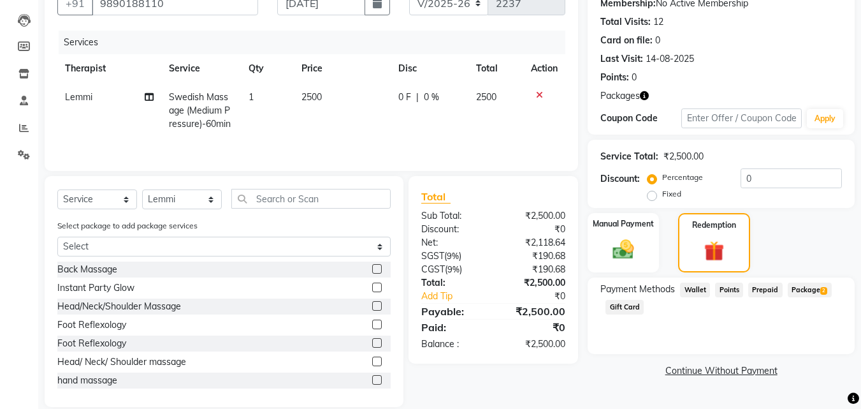
click at [814, 291] on span "Package 2" at bounding box center [810, 289] width 44 height 15
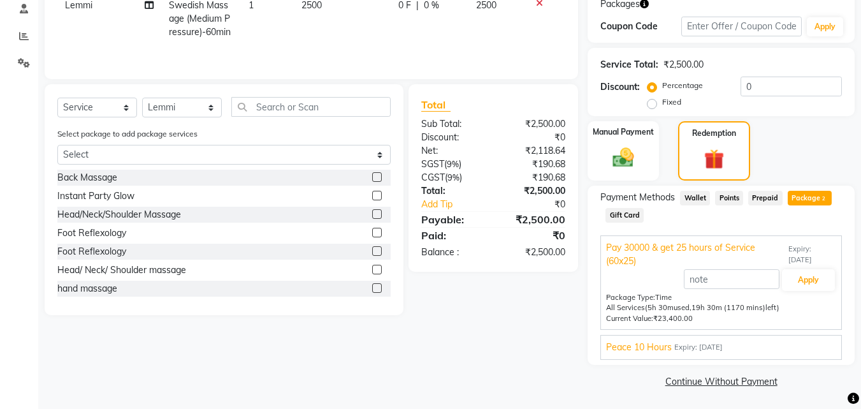
scroll to position [221, 0]
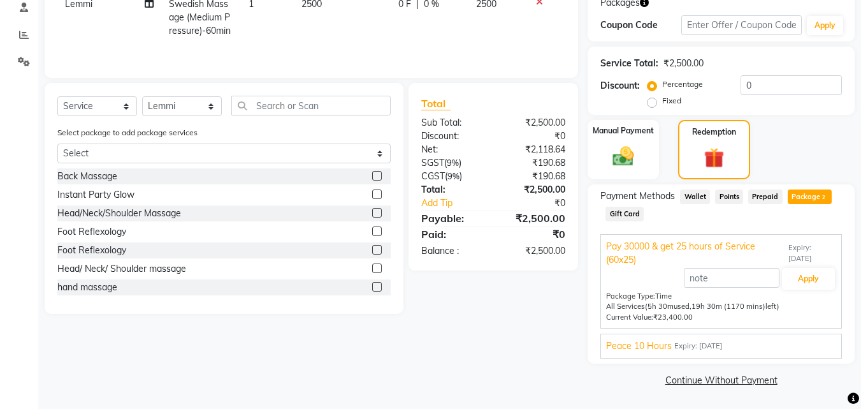
click at [789, 341] on div "Peace 10 Hours Expiry: [DATE]" at bounding box center [721, 345] width 230 height 13
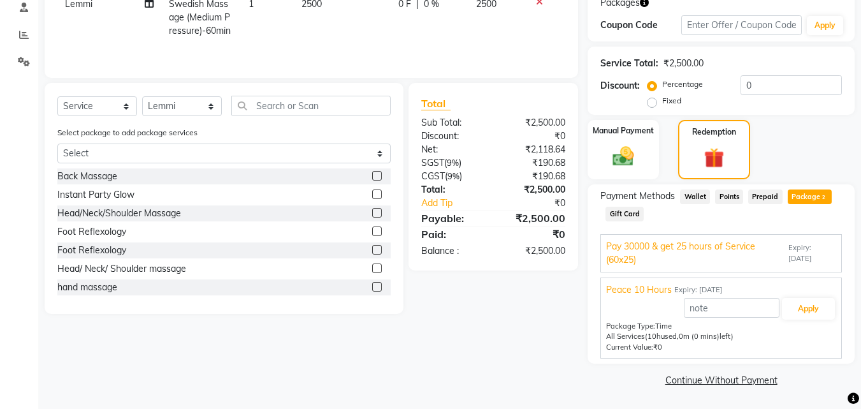
click at [729, 261] on span "Pay 30000 & get 25 hours of Service (60x25)" at bounding box center [696, 253] width 180 height 27
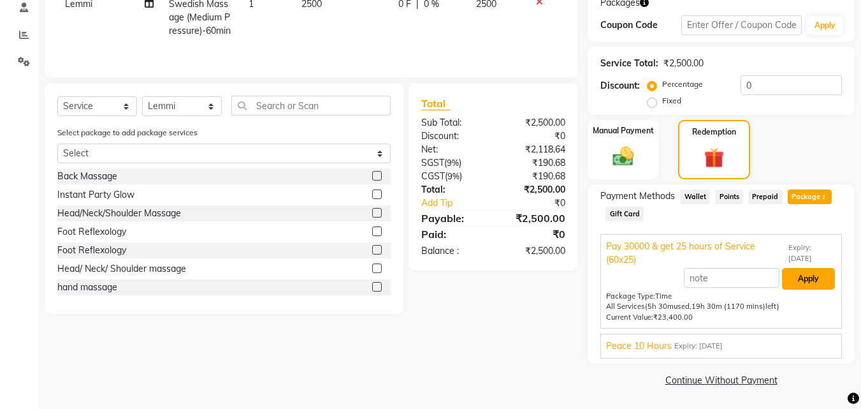
click at [803, 278] on button "Apply" at bounding box center [808, 279] width 53 height 22
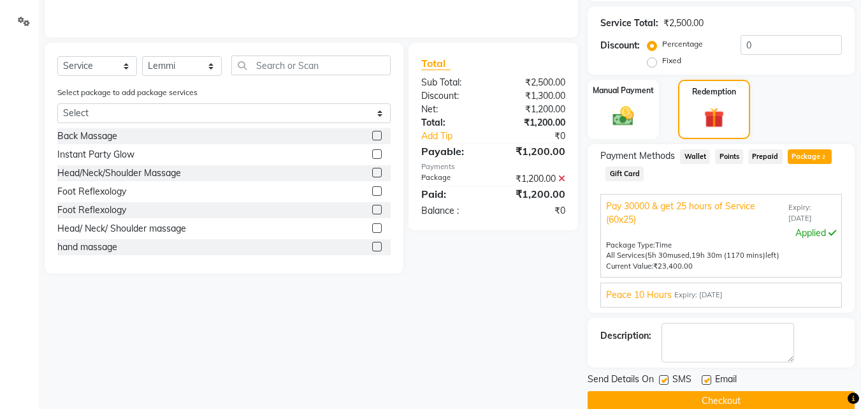
scroll to position [282, 0]
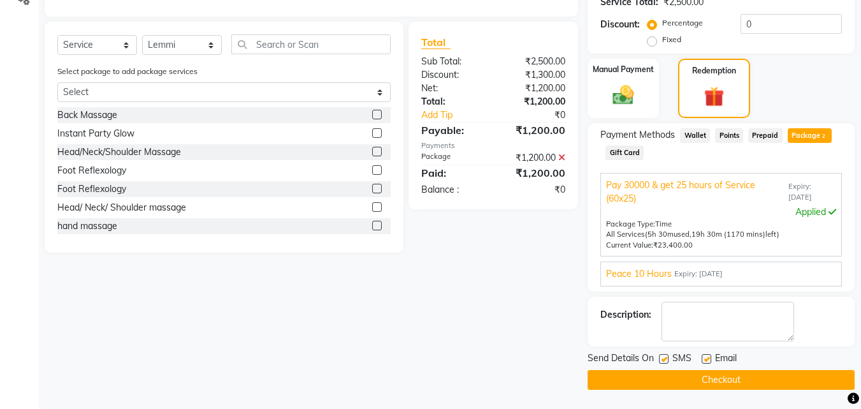
click at [732, 377] on button "Checkout" at bounding box center [721, 380] width 267 height 20
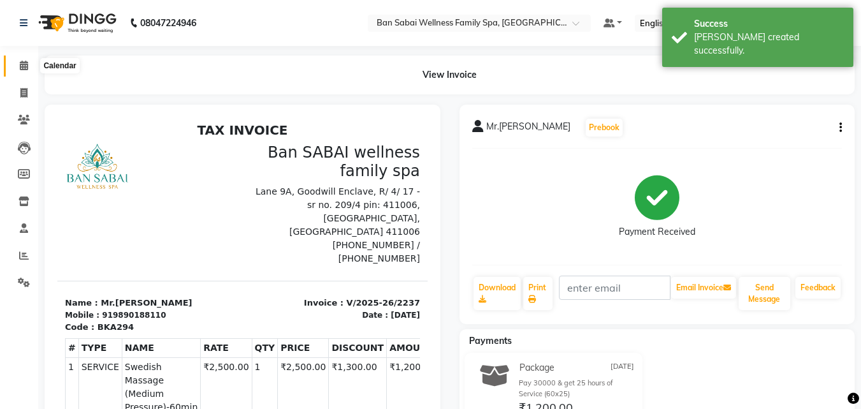
click at [17, 62] on span at bounding box center [24, 66] width 22 height 15
